Goal: Task Accomplishment & Management: Manage account settings

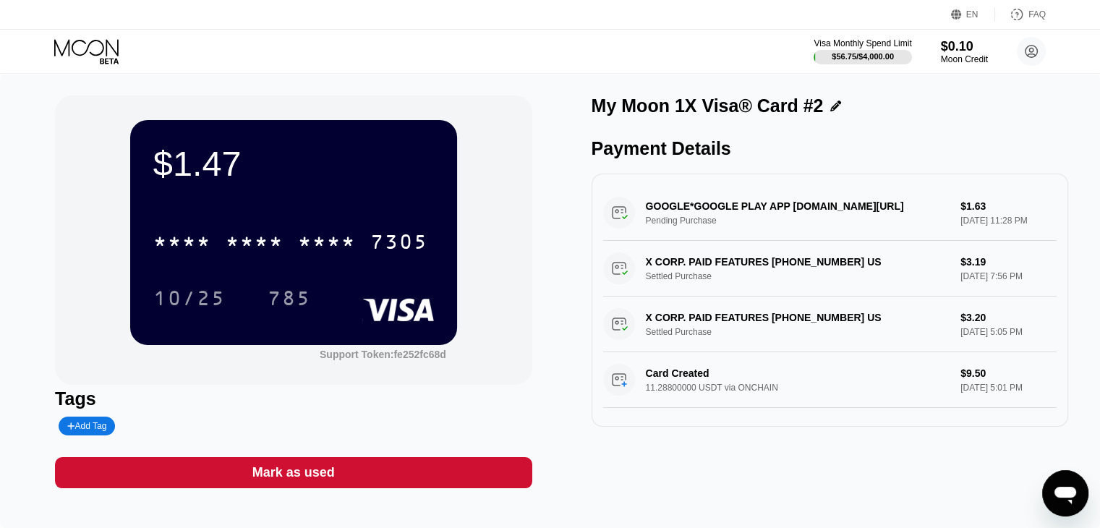
click at [54, 30] on div "Visa Monthly Spend Limit $56.75 / $4,000.00 $0.10 Moon Credit mahdigh meitipro1…" at bounding box center [550, 51] width 1100 height 43
click at [67, 52] on icon at bounding box center [87, 51] width 67 height 25
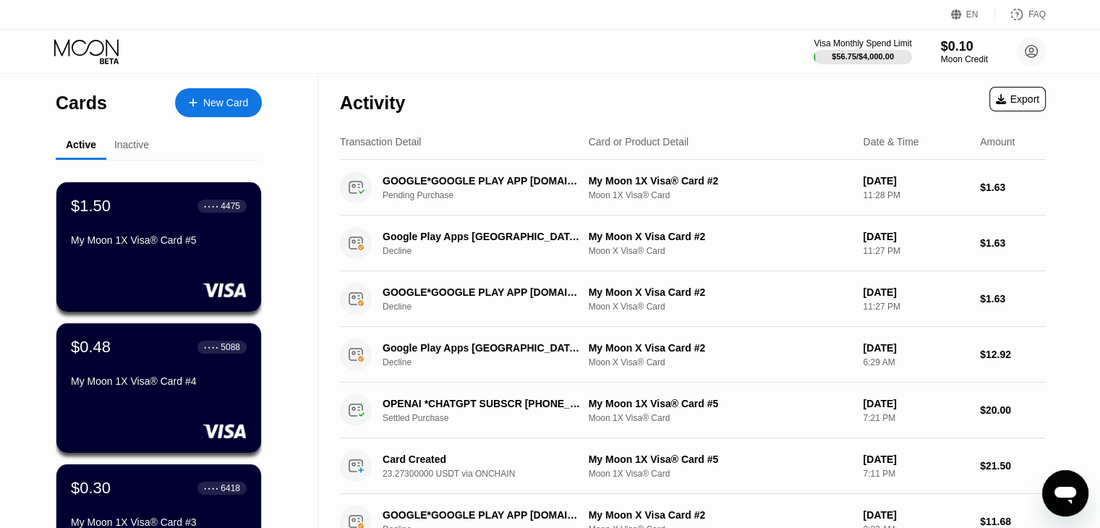
click at [141, 148] on div "Inactive" at bounding box center [131, 145] width 35 height 12
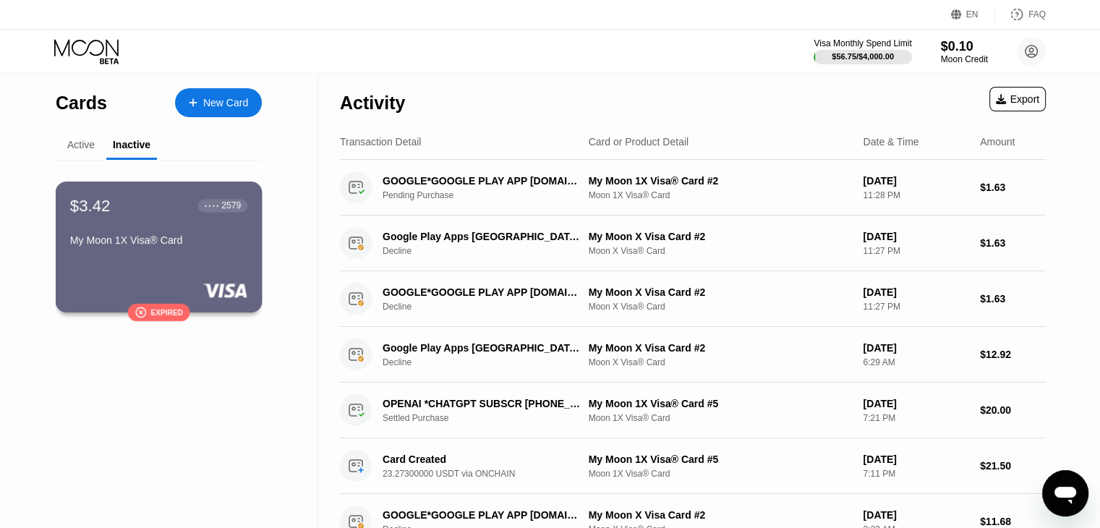
click at [181, 280] on div "$3.42 ● ● ● ● 2579 My Moon 1X Visa® Card  Expired" at bounding box center [159, 246] width 207 height 131
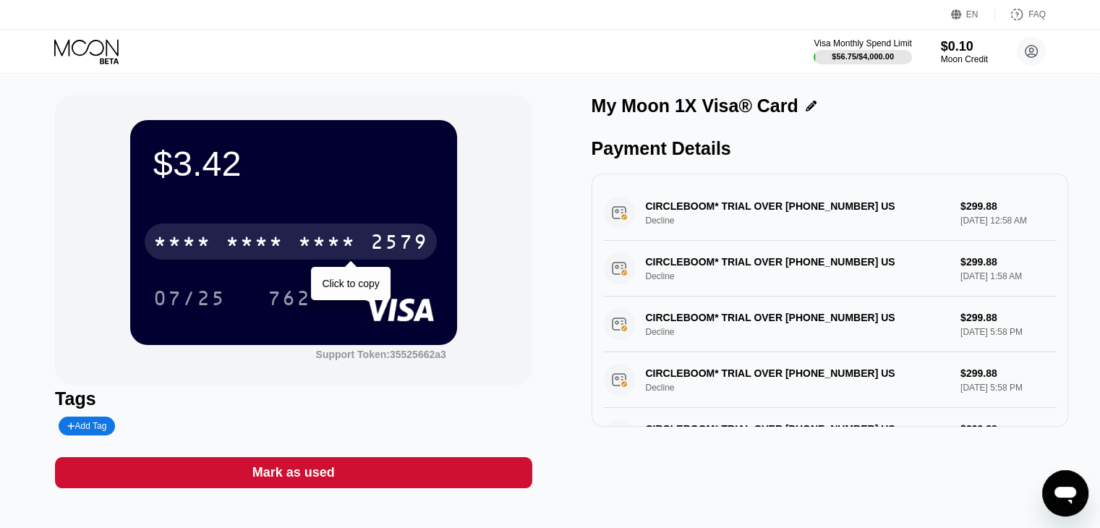
click at [290, 252] on div "* * * * * * * * * * * * 2579" at bounding box center [291, 241] width 292 height 36
